Goal: Use online tool/utility: Utilize a website feature to perform a specific function

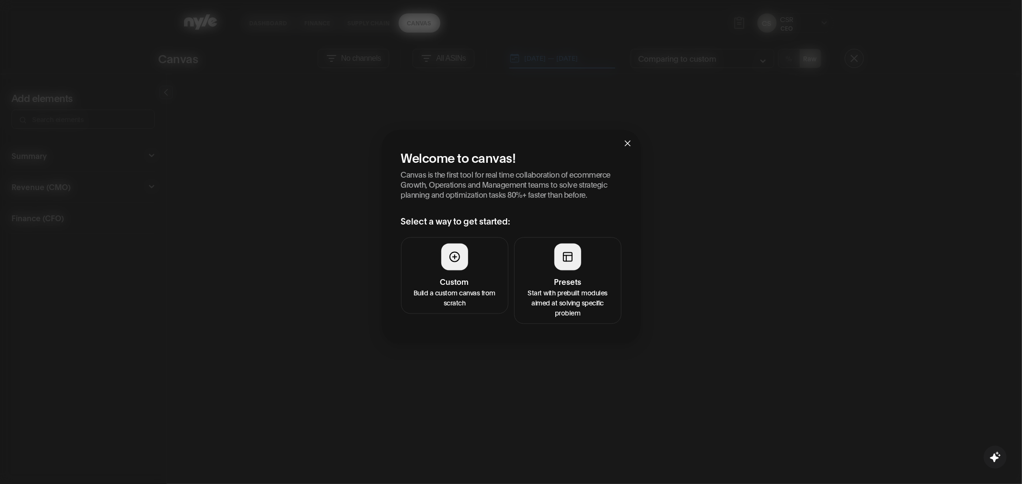
click at [563, 301] on p "Start with prebuilt modules aimed at solving specific problem" at bounding box center [567, 302] width 95 height 30
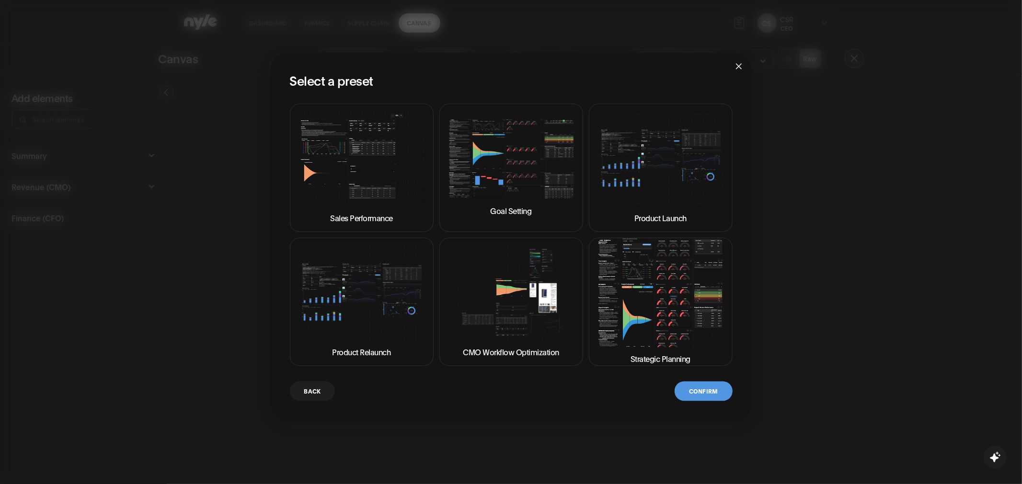
click at [657, 302] on img at bounding box center [660, 293] width 127 height 109
click at [701, 390] on button "Confirm" at bounding box center [702, 391] width 57 height 20
